Goal: Check status: Check status

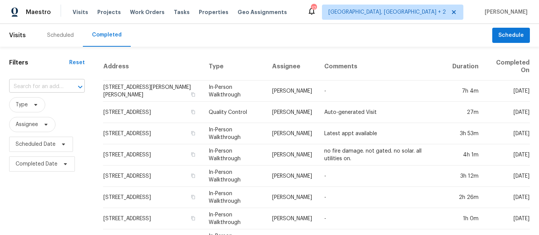
click at [38, 89] on input "text" at bounding box center [36, 87] width 54 height 12
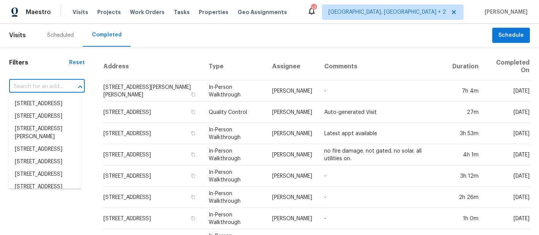
paste input "[STREET_ADDRESS]"
type input "[STREET_ADDRESS]"
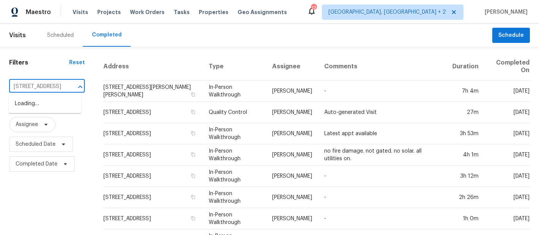
scroll to position [0, 7]
click at [44, 105] on li "[STREET_ADDRESS]" at bounding box center [45, 104] width 73 height 13
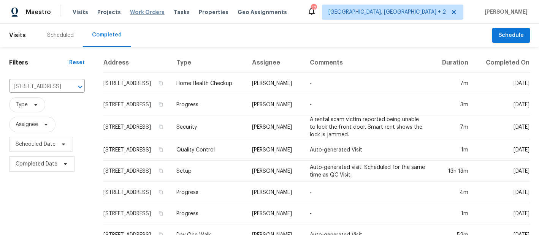
click at [132, 14] on span "Work Orders" at bounding box center [147, 12] width 35 height 8
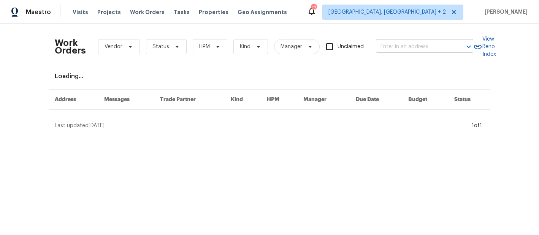
click at [389, 48] on input "text" at bounding box center [414, 47] width 76 height 12
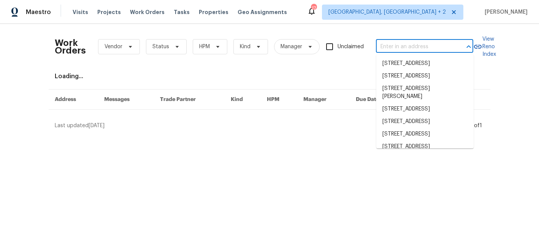
paste input "[STREET_ADDRESS]"
type input "[STREET_ADDRESS]"
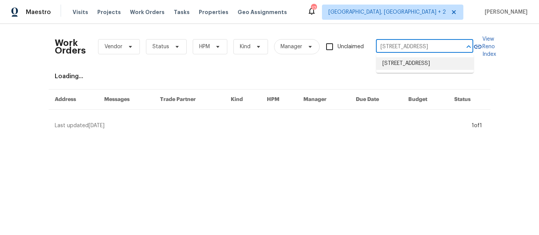
click at [405, 61] on li "[STREET_ADDRESS]" at bounding box center [425, 63] width 97 height 13
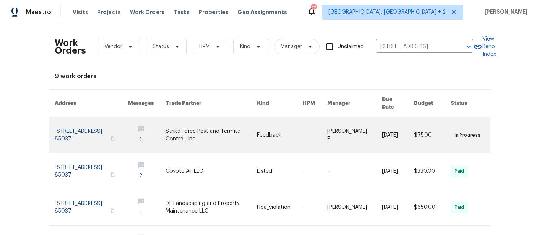
click at [151, 123] on link at bounding box center [147, 136] width 38 height 36
